Goal: Task Accomplishment & Management: Manage account settings

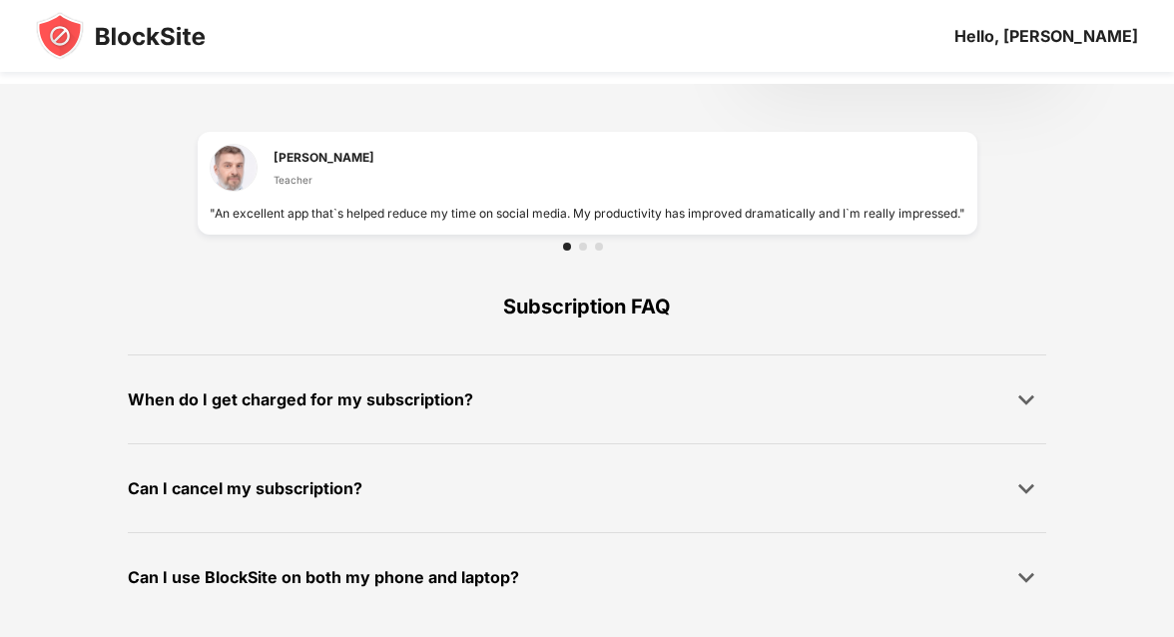
scroll to position [1409, 0]
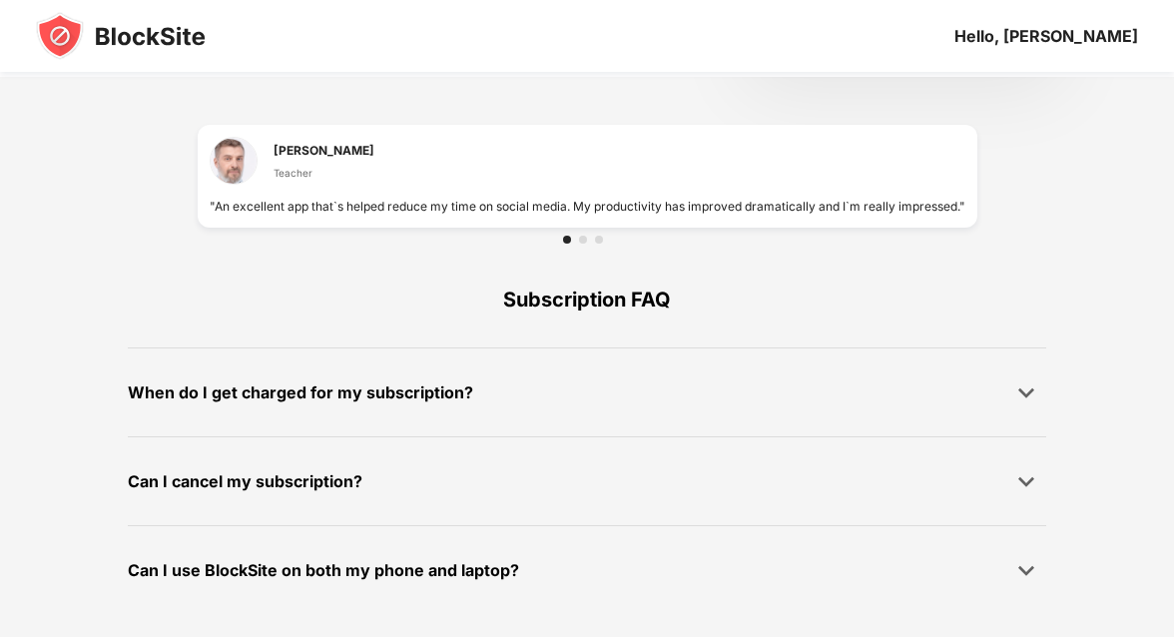
click at [651, 562] on div "Can I use BlockSite on both my phone and laptop?" at bounding box center [587, 570] width 919 height 40
click at [1031, 566] on img at bounding box center [1027, 570] width 20 height 20
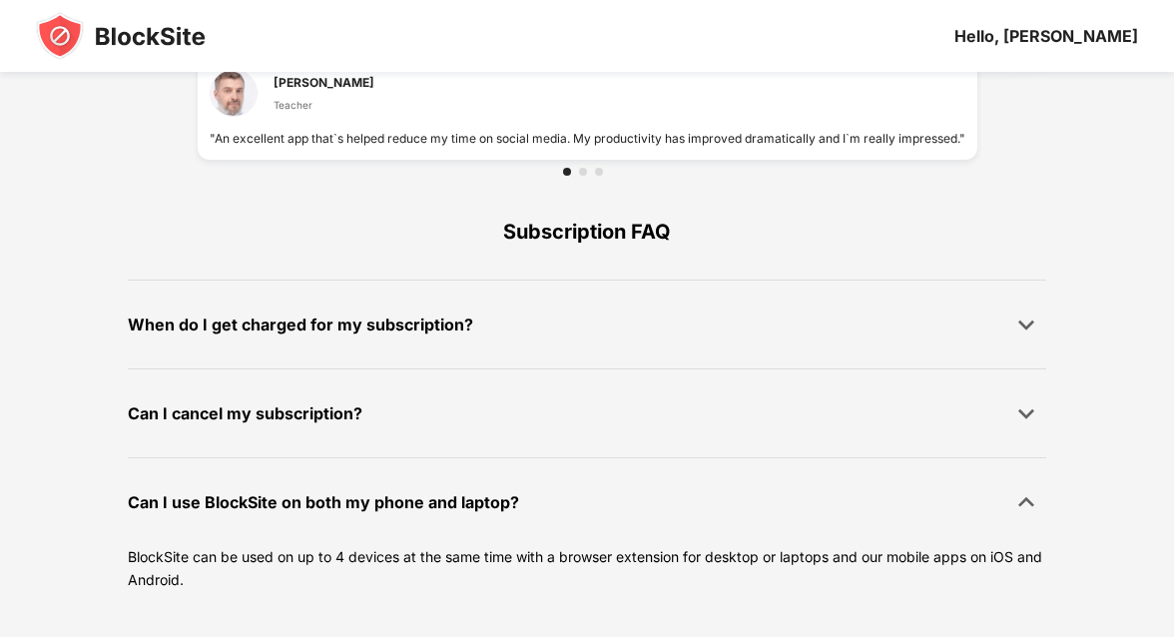
scroll to position [1478, 0]
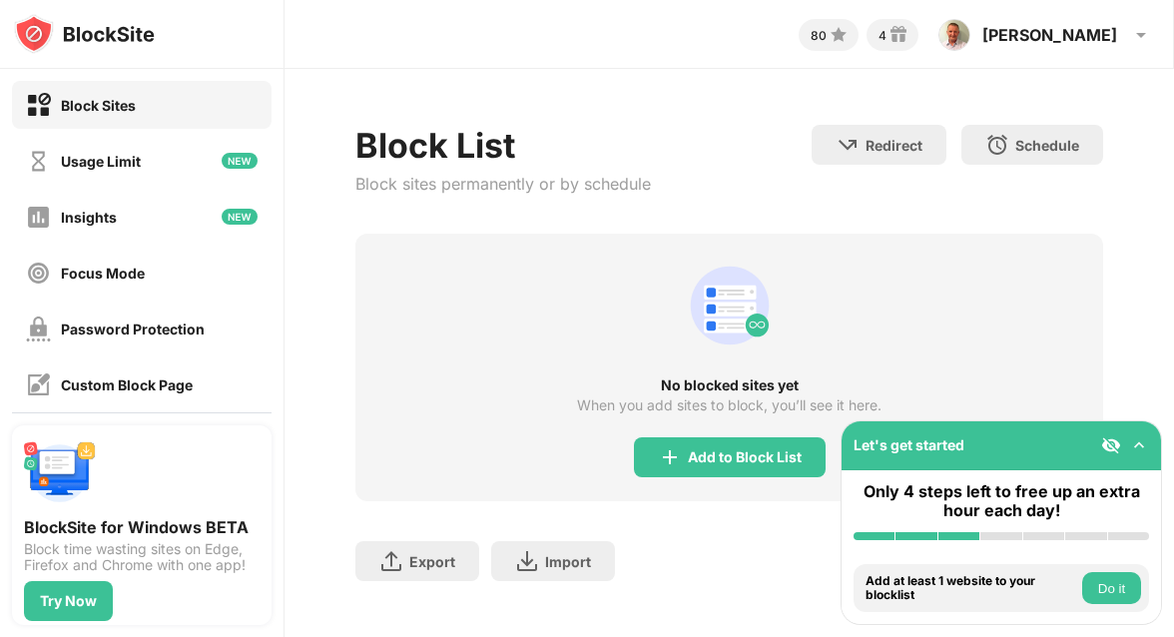
click at [139, 104] on div "Block Sites" at bounding box center [142, 105] width 260 height 48
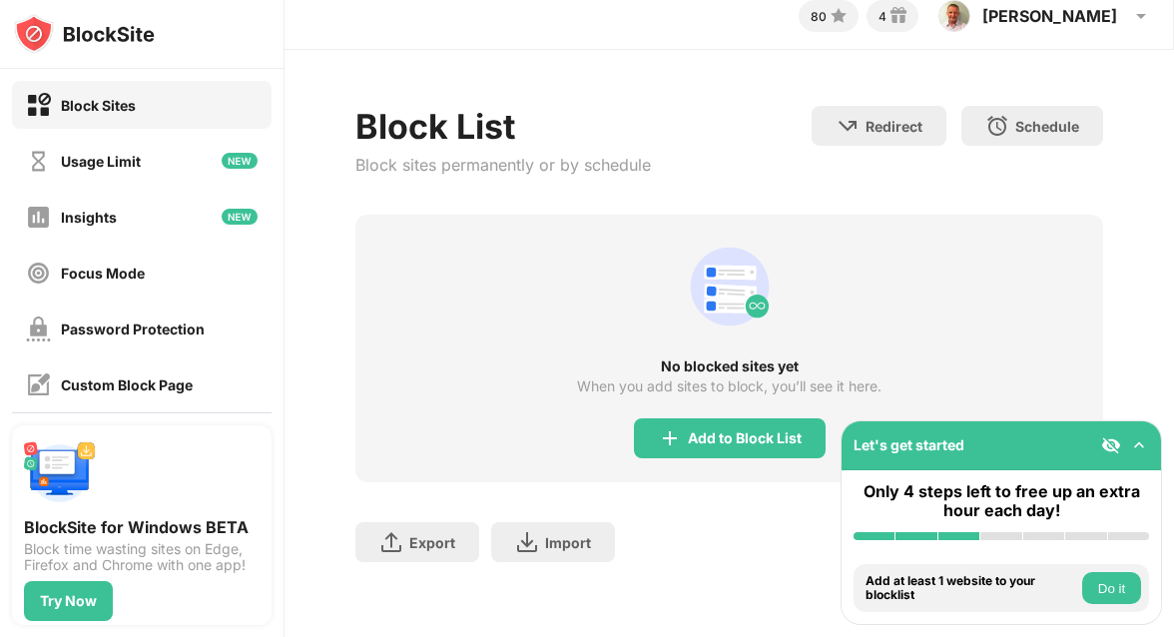
click at [1137, 446] on img at bounding box center [1140, 445] width 20 height 20
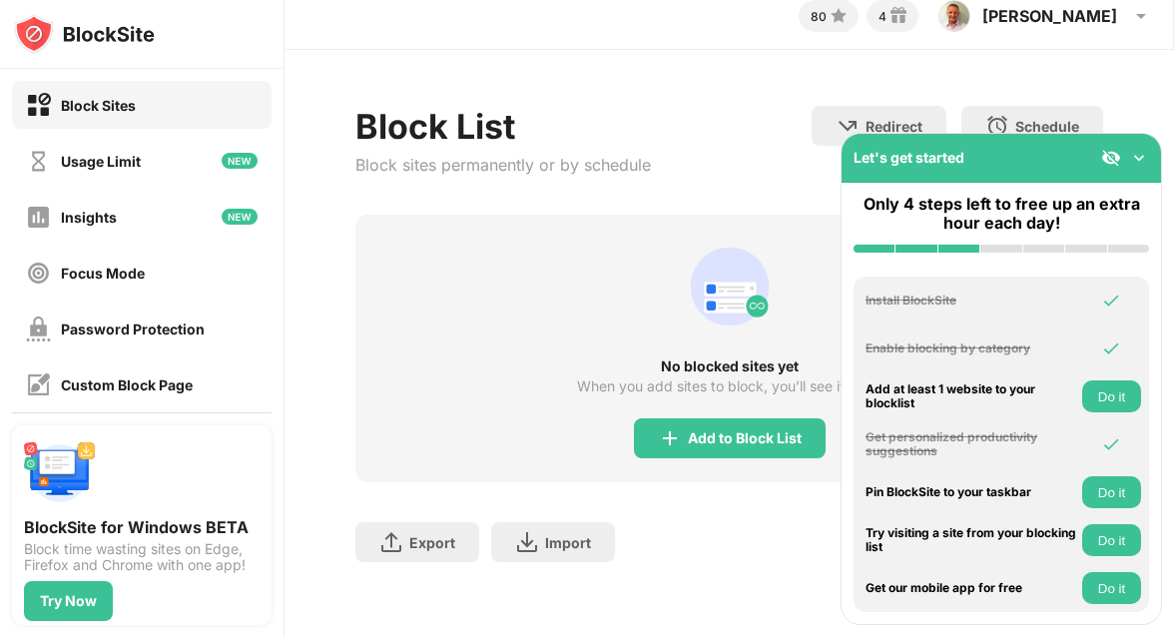
click at [1136, 165] on img at bounding box center [1140, 158] width 20 height 20
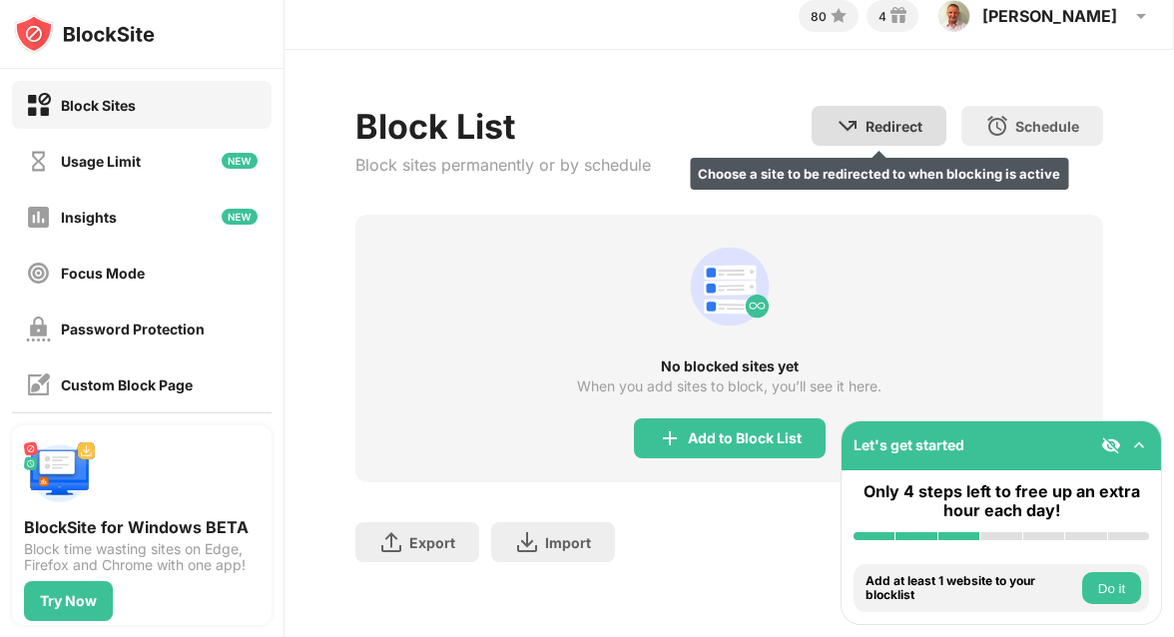
scroll to position [0, 0]
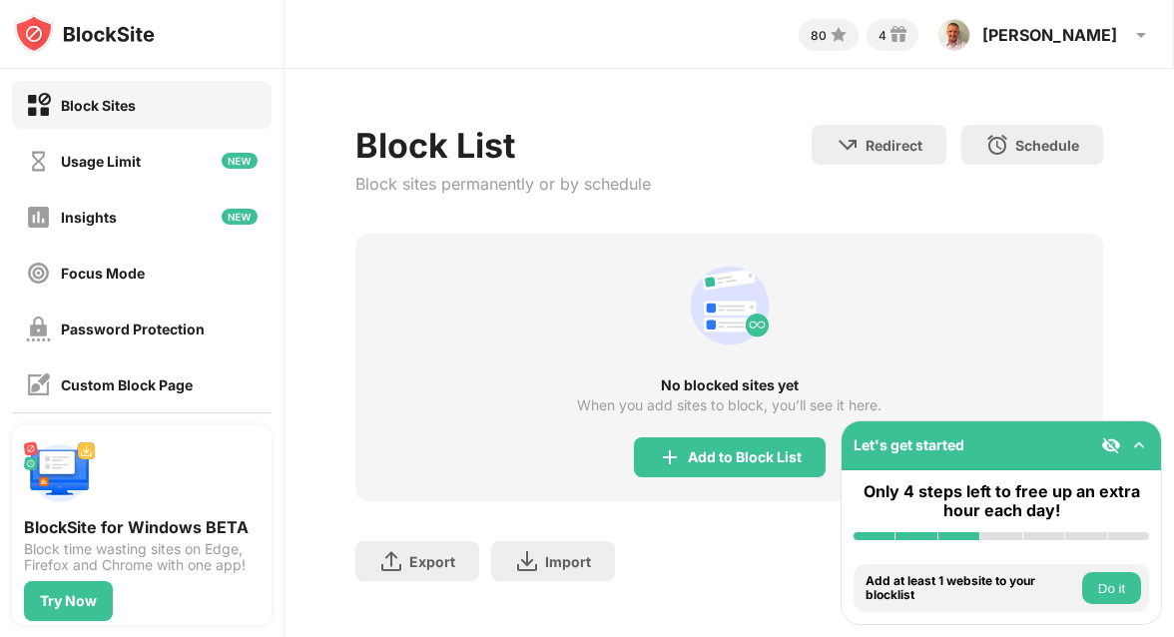
click at [107, 111] on div "Block Sites" at bounding box center [98, 105] width 75 height 17
click at [109, 383] on div "Custom Block Page" at bounding box center [127, 385] width 132 height 17
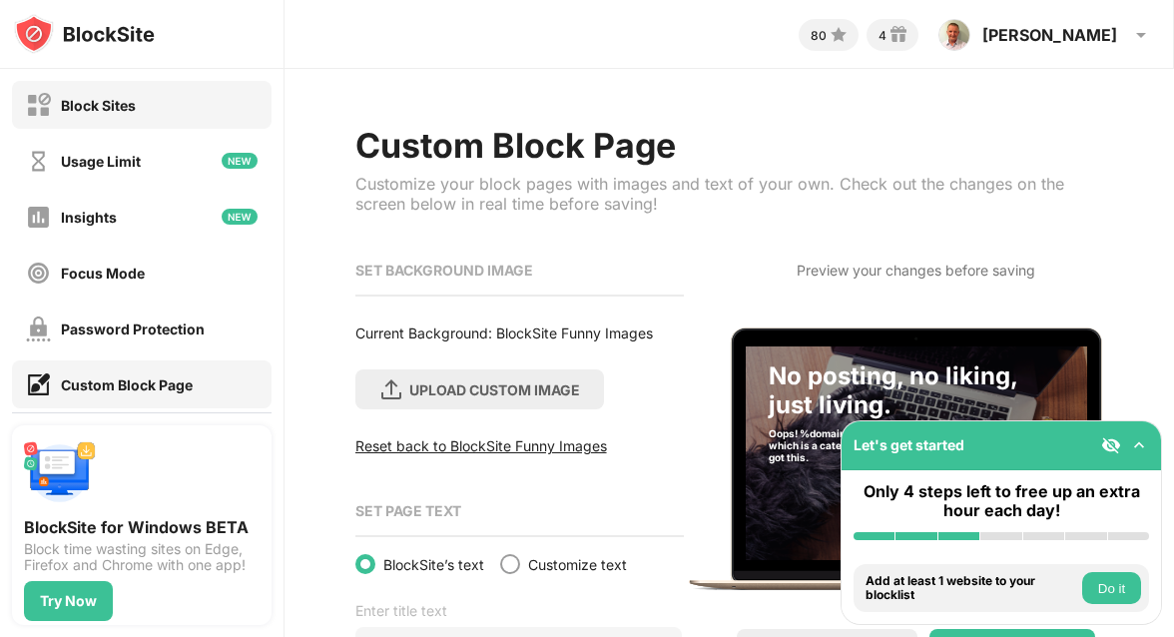
click at [124, 114] on div "Block Sites" at bounding box center [81, 105] width 110 height 25
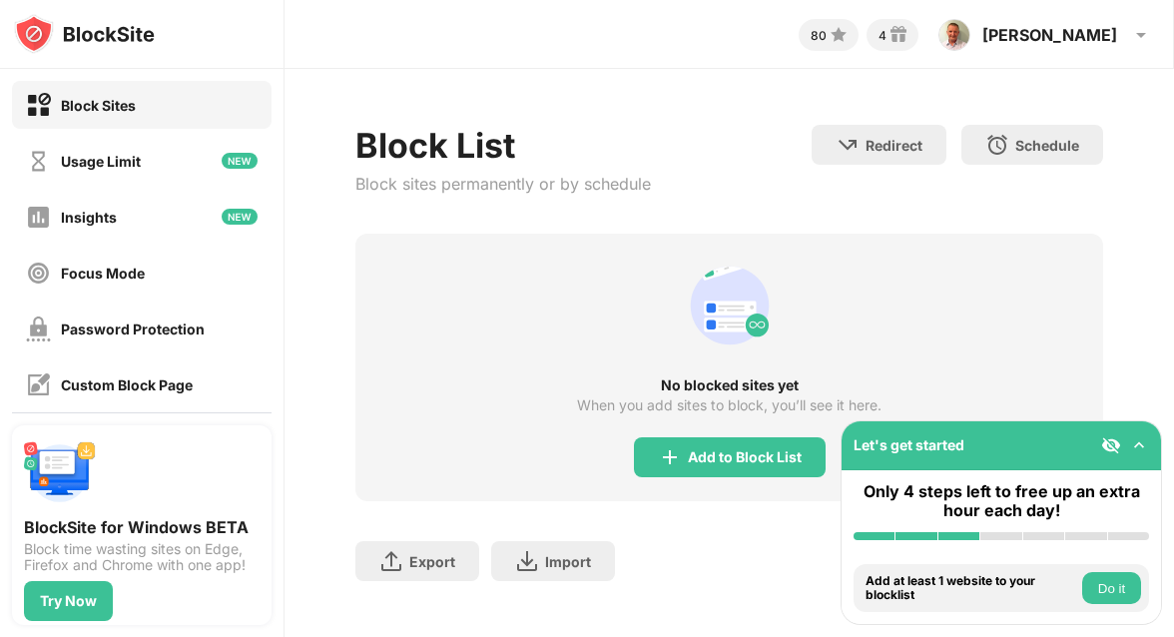
scroll to position [19, 0]
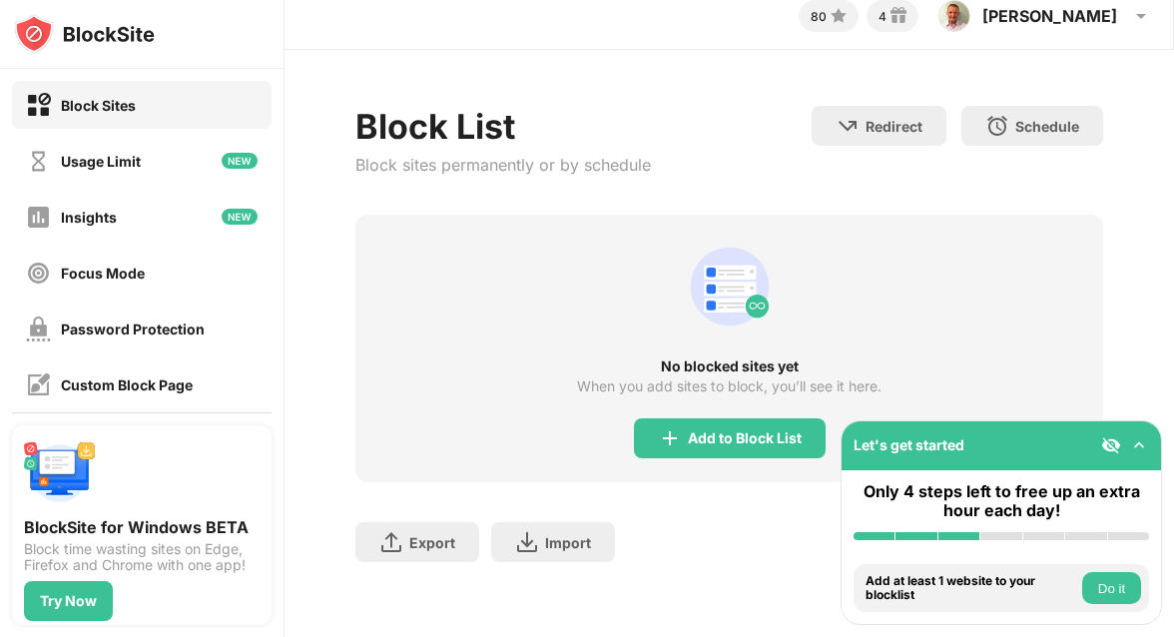
click at [76, 40] on img at bounding box center [84, 34] width 141 height 40
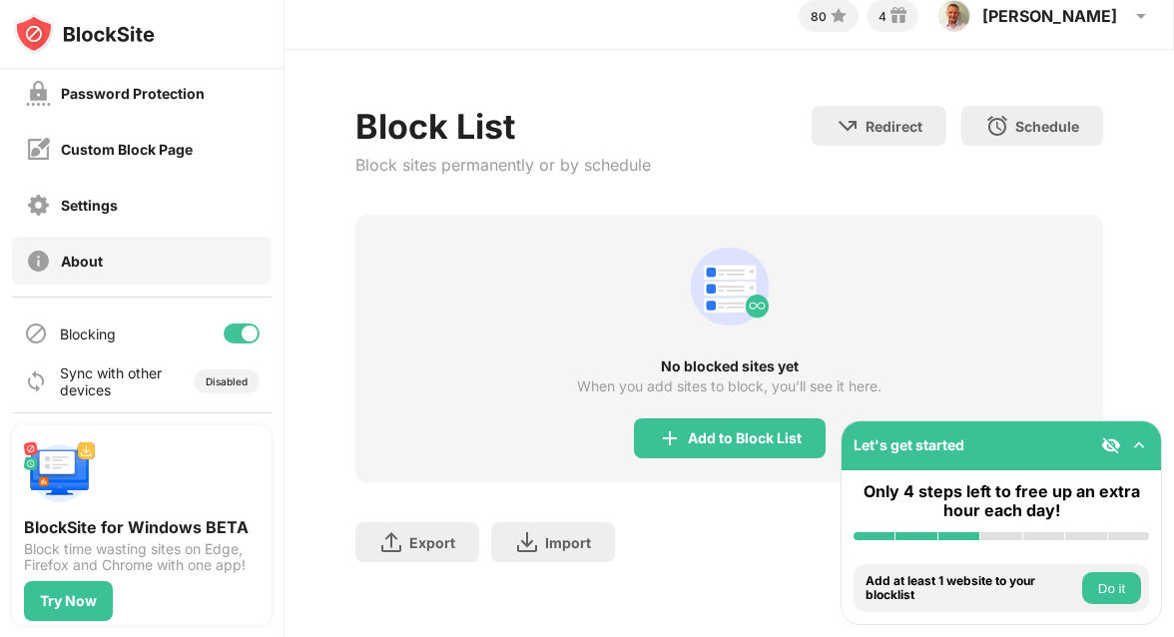
scroll to position [240, 0]
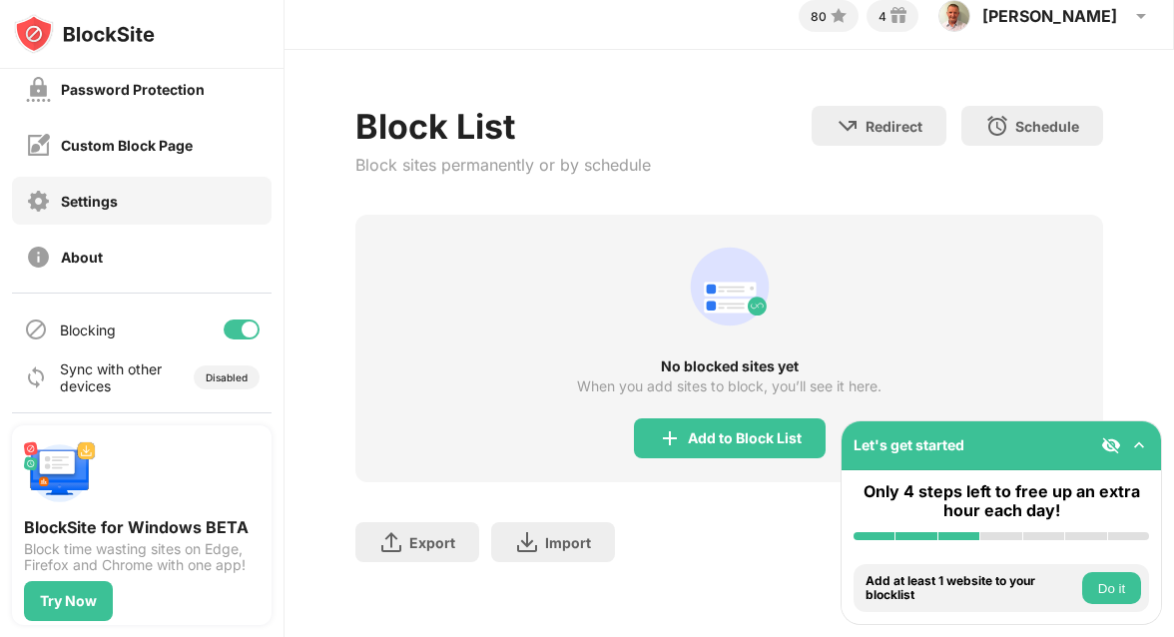
click at [95, 205] on div "Settings" at bounding box center [89, 201] width 57 height 17
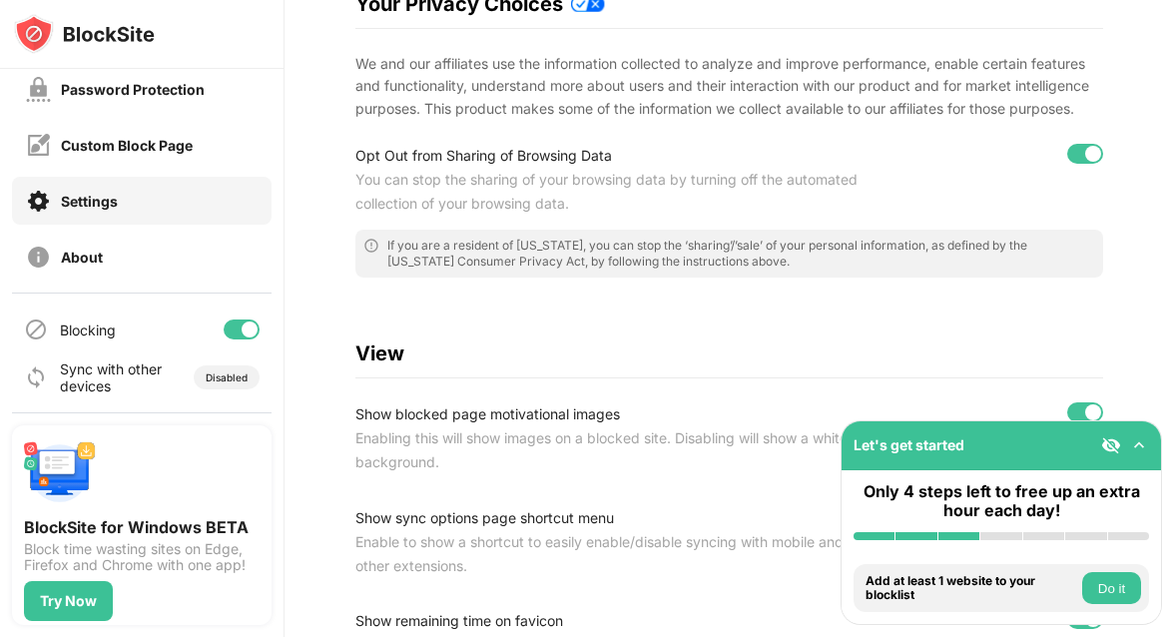
scroll to position [428, 0]
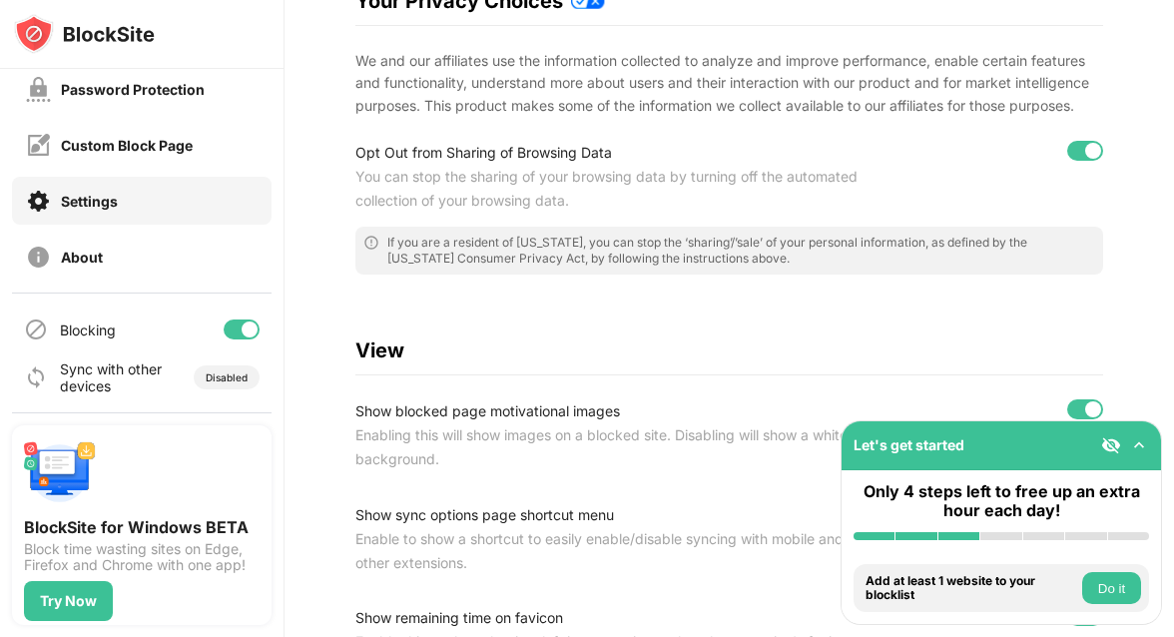
click at [135, 225] on div "Block Sites Usage Limit Insights Focus Mode Password Protection Custom Block Pa…" at bounding box center [142, 60] width 284 height 463
click at [140, 210] on div "Settings" at bounding box center [142, 201] width 260 height 48
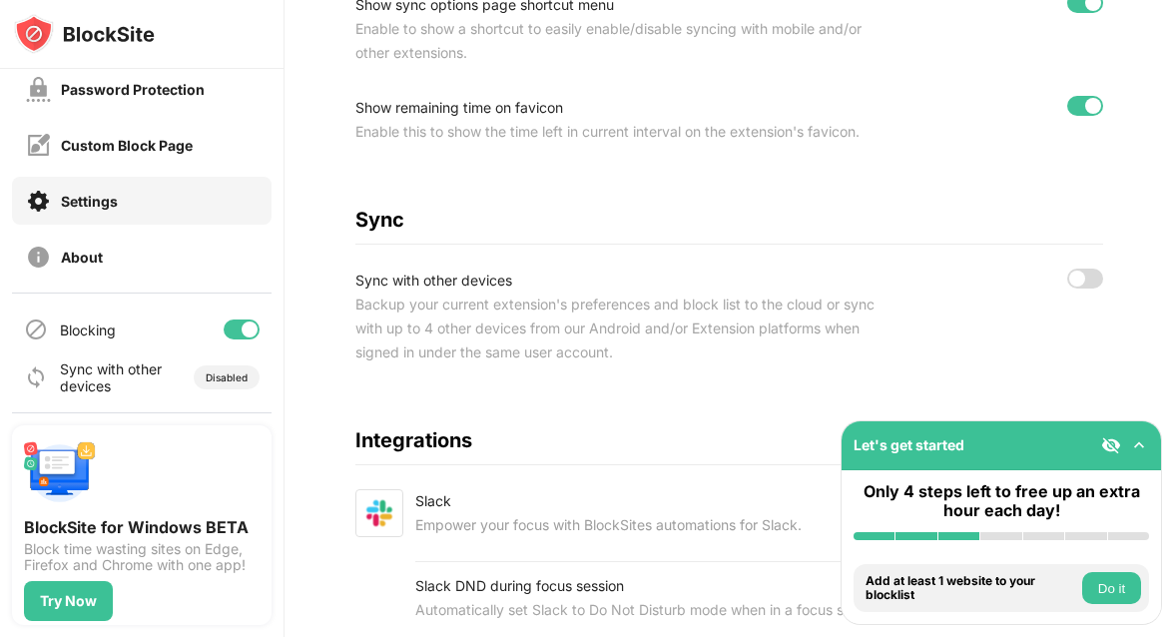
scroll to position [1011, 0]
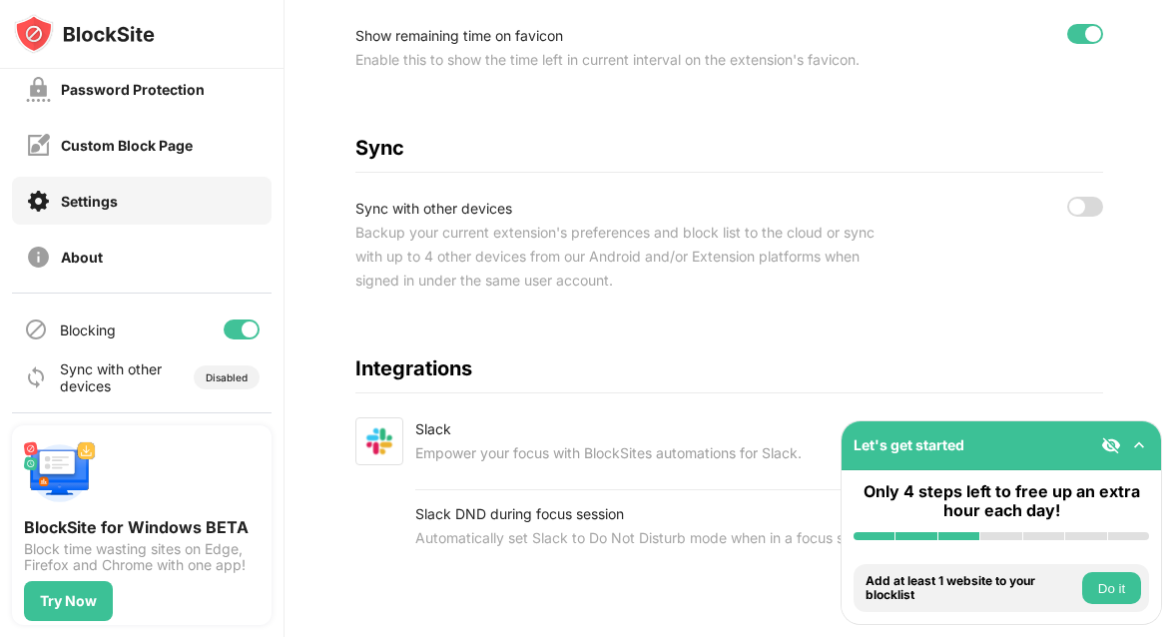
click at [1101, 209] on div at bounding box center [1086, 207] width 36 height 20
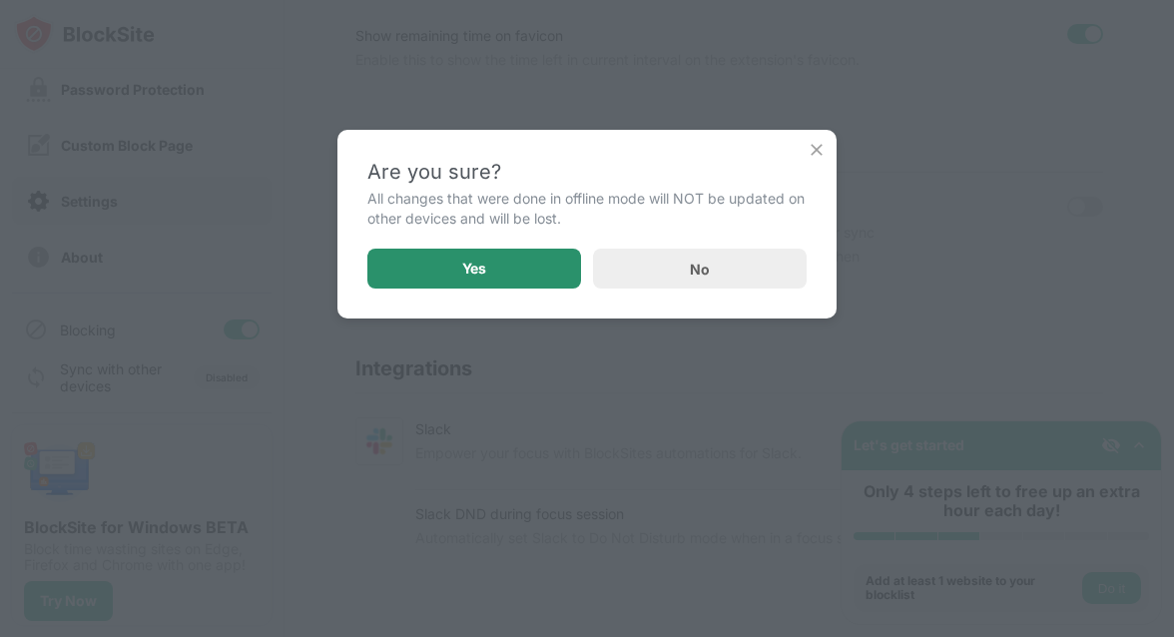
click at [535, 265] on div "Yes" at bounding box center [475, 269] width 214 height 40
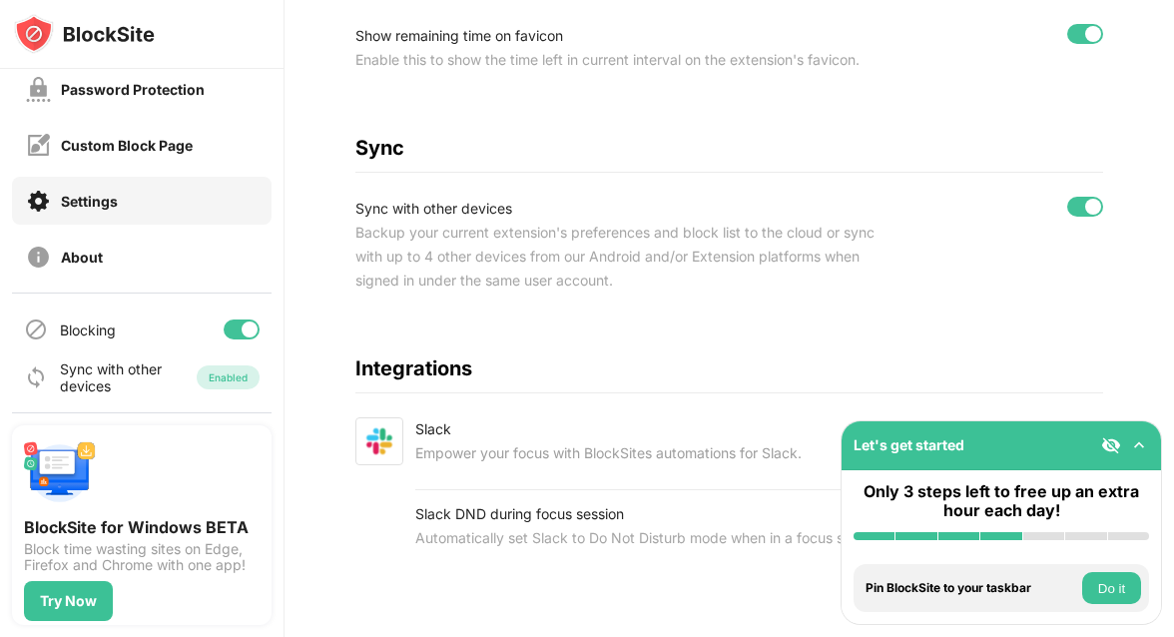
click at [1104, 590] on button "Do it" at bounding box center [1112, 588] width 59 height 32
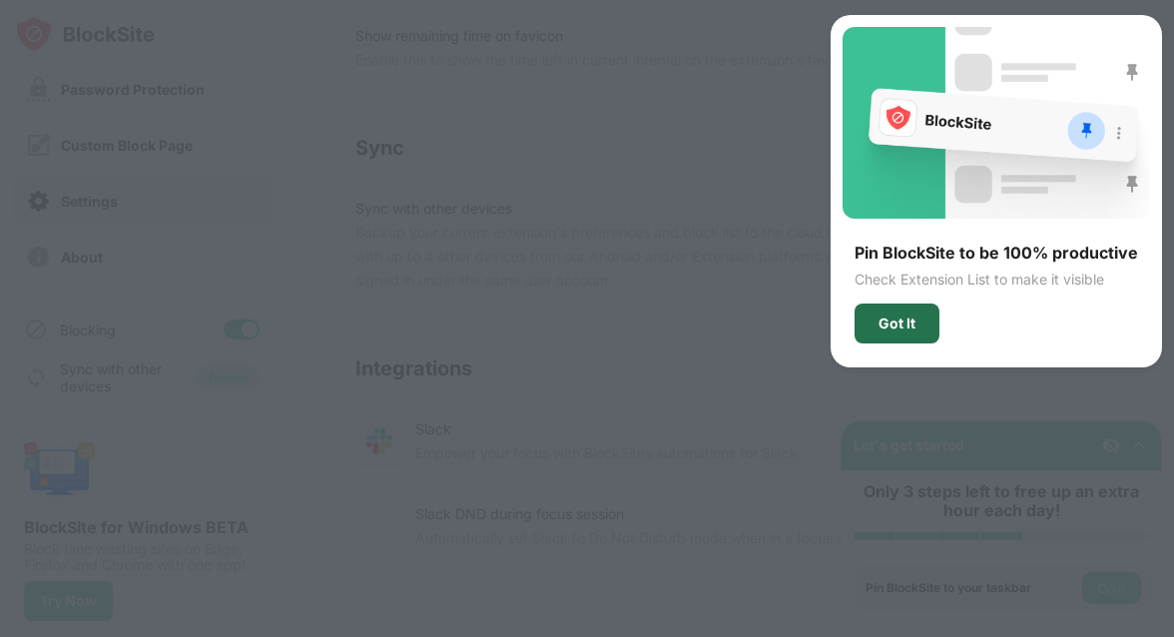
click at [916, 318] on div "Got It" at bounding box center [897, 324] width 37 height 16
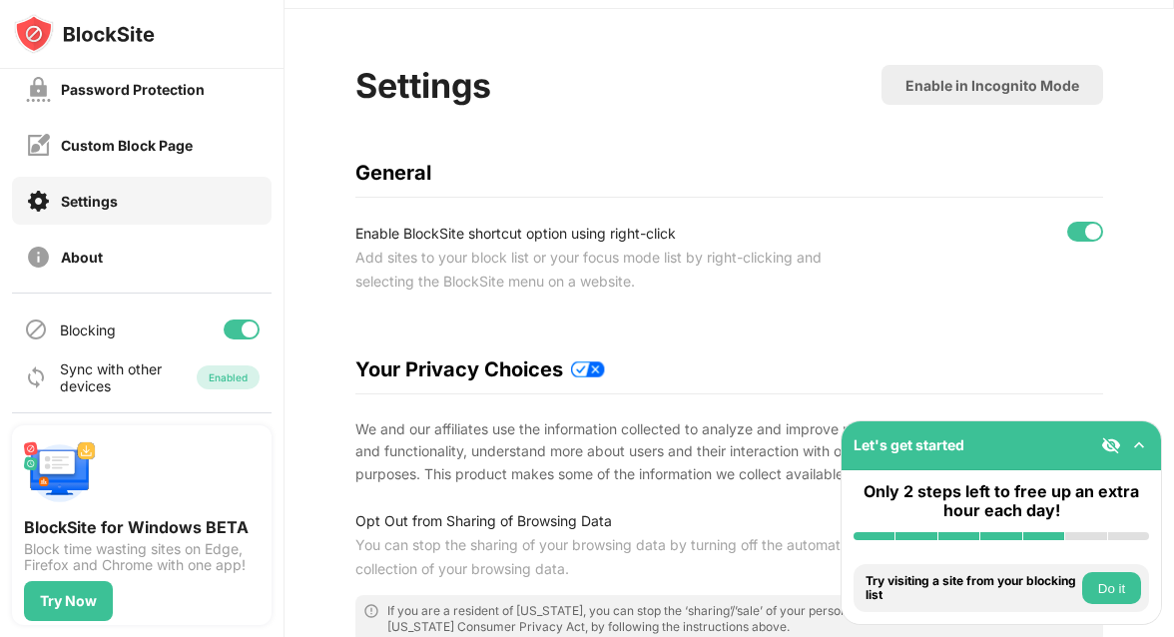
scroll to position [53, 0]
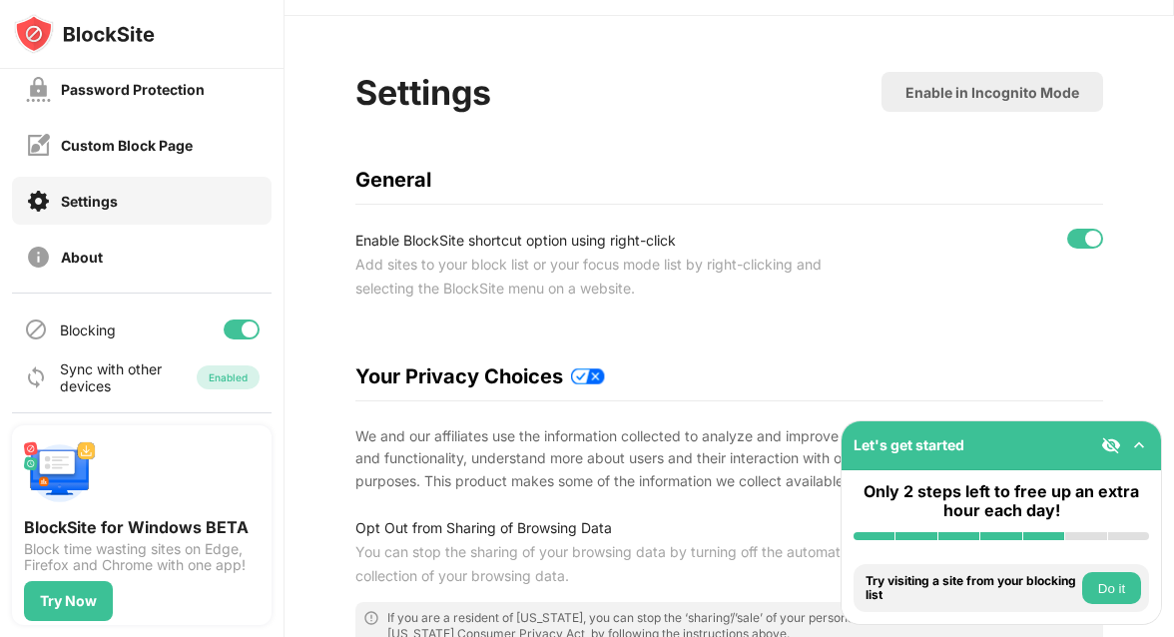
click at [1110, 449] on img at bounding box center [1112, 445] width 20 height 20
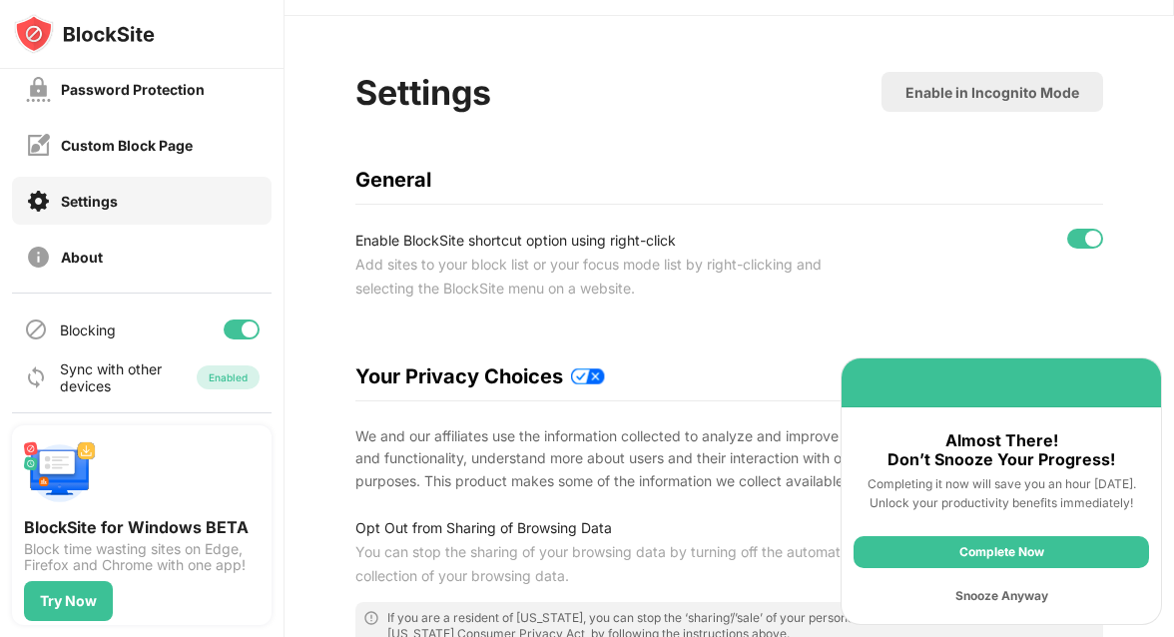
click at [1027, 562] on div "Complete Now" at bounding box center [1002, 552] width 296 height 32
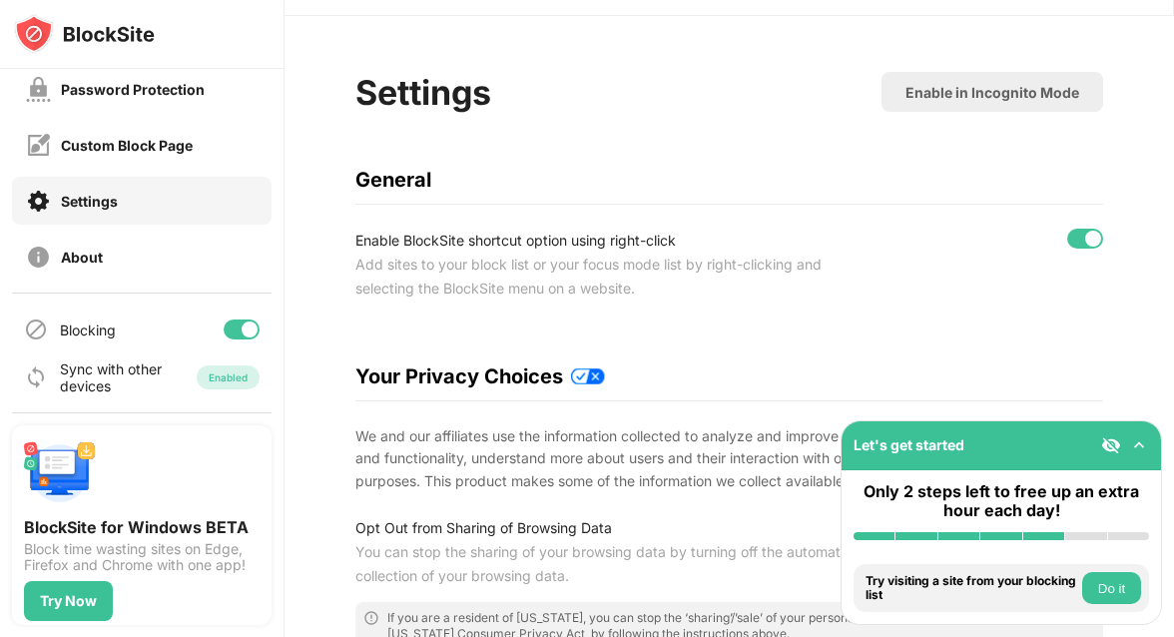
click at [1101, 590] on button "Do it" at bounding box center [1112, 588] width 59 height 32
